Goal: Navigation & Orientation: Find specific page/section

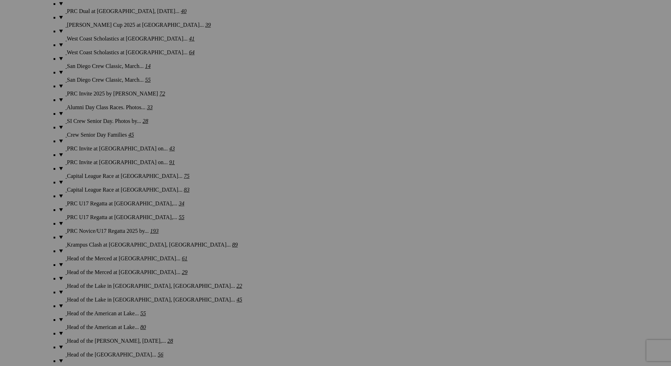
scroll to position [3318, 0]
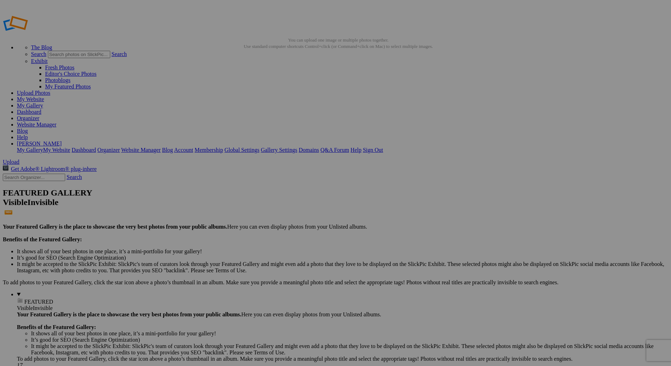
click at [43, 102] on link "My Gallery" at bounding box center [30, 105] width 26 height 6
